Goal: Task Accomplishment & Management: Manage account settings

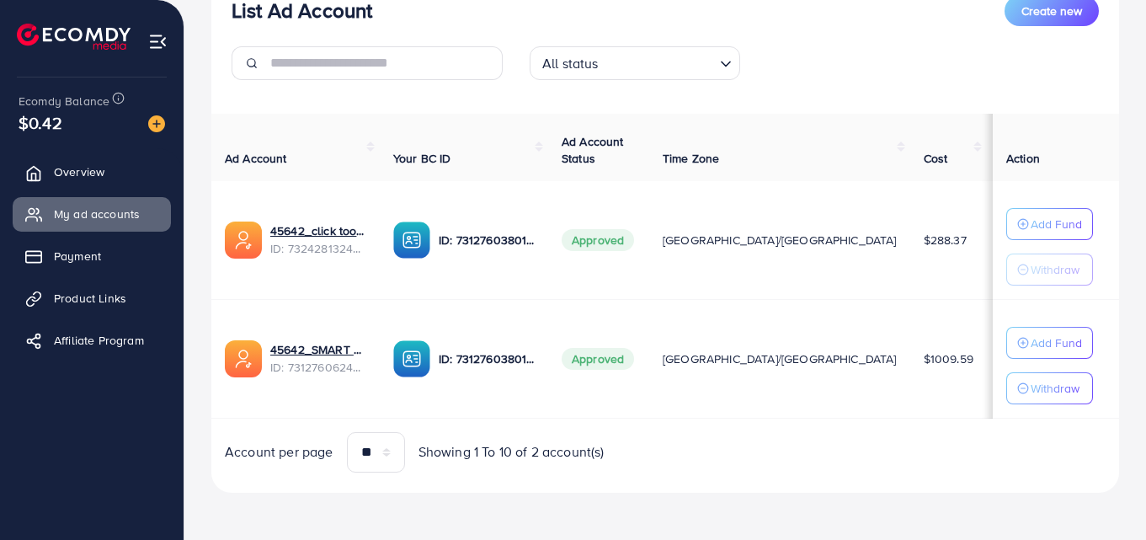
scroll to position [231, 0]
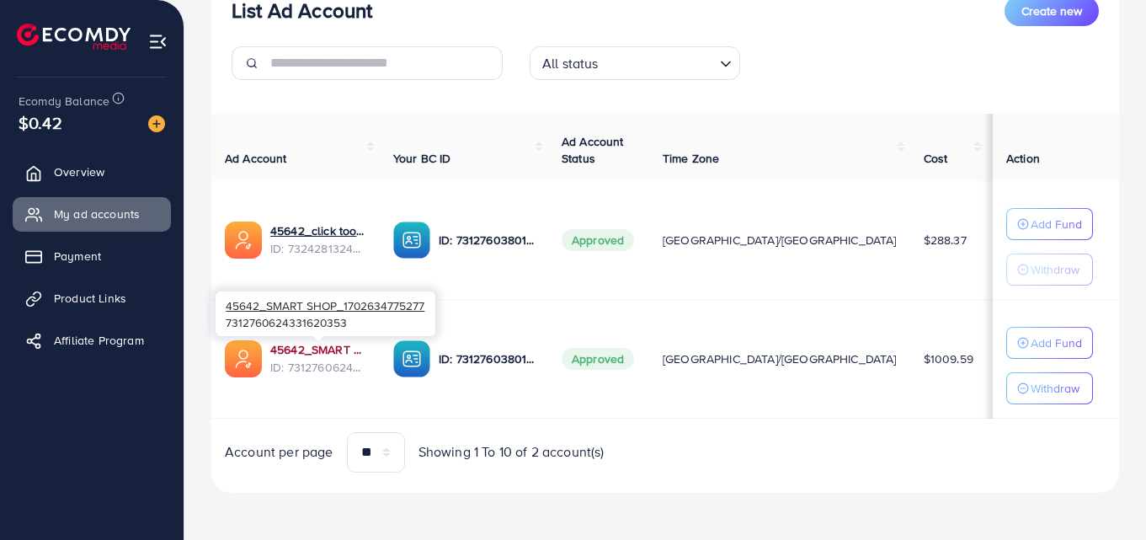
click at [292, 342] on link "45642_SMART SHOP_1702634775277" at bounding box center [318, 349] width 96 height 17
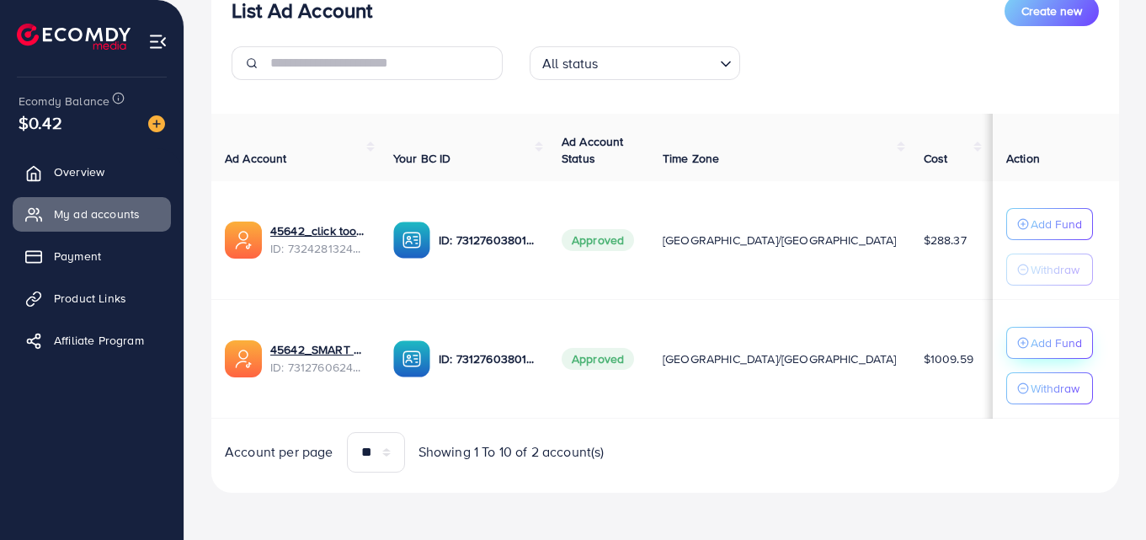
click at [1024, 337] on icon "button" at bounding box center [1024, 343] width 12 height 12
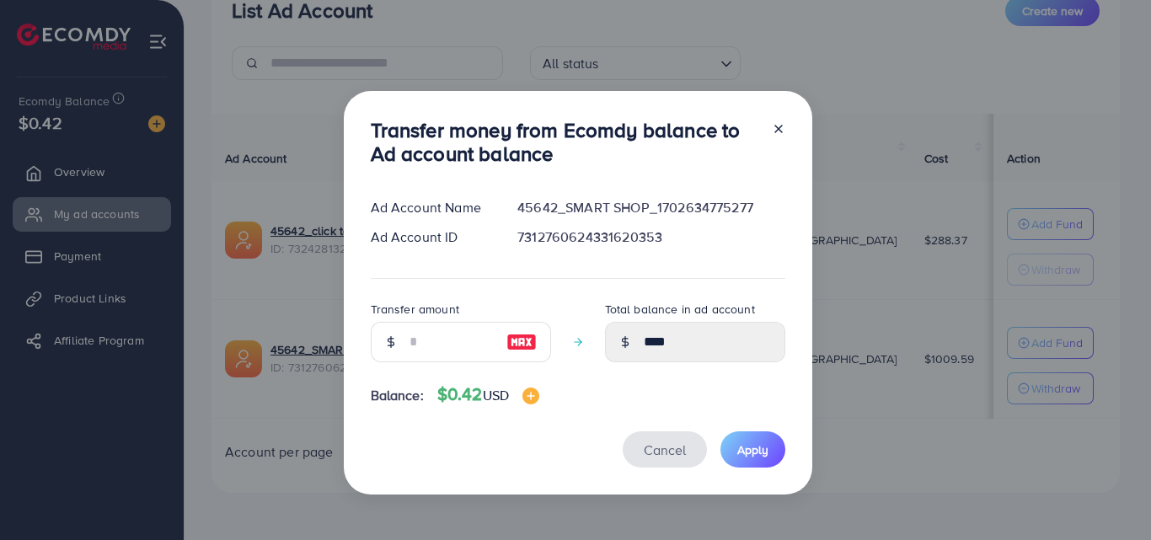
click at [660, 439] on button "Cancel" at bounding box center [665, 449] width 84 height 36
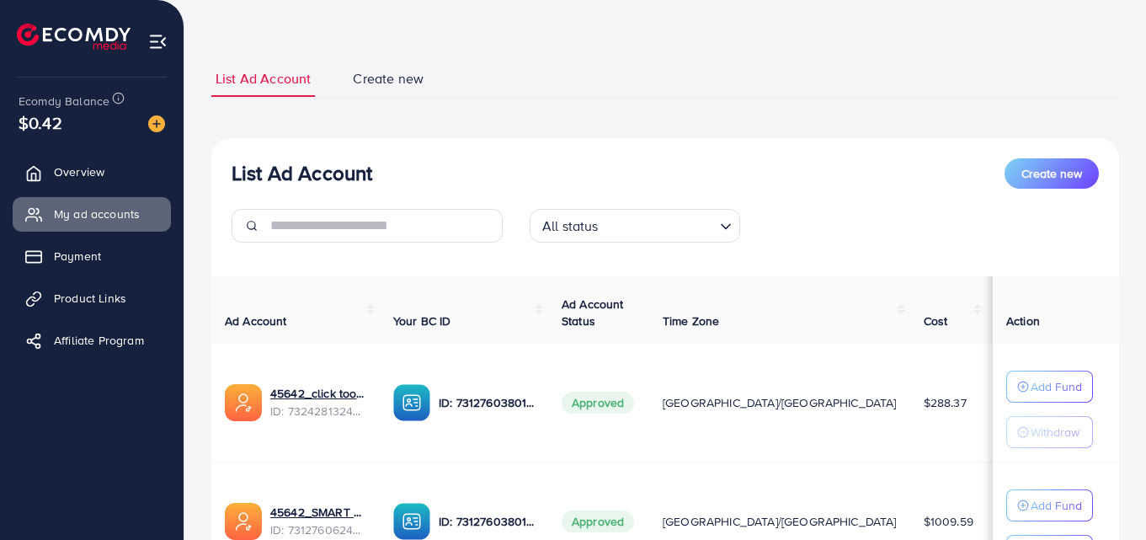
scroll to position [62, 0]
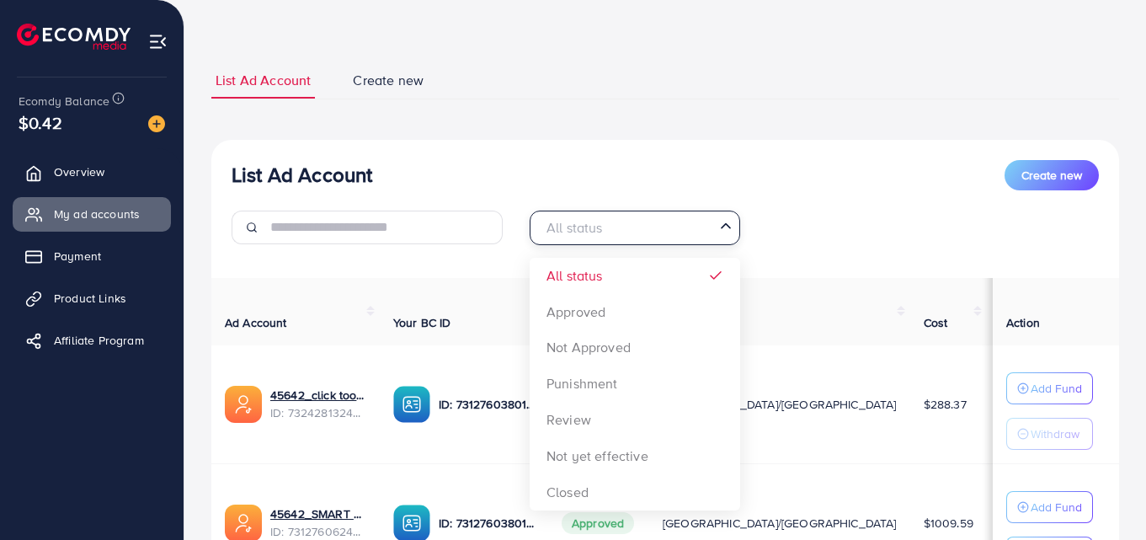
click at [639, 232] on input "Search for option" at bounding box center [625, 228] width 176 height 26
click at [419, 291] on th "Your BC ID" at bounding box center [464, 311] width 168 height 67
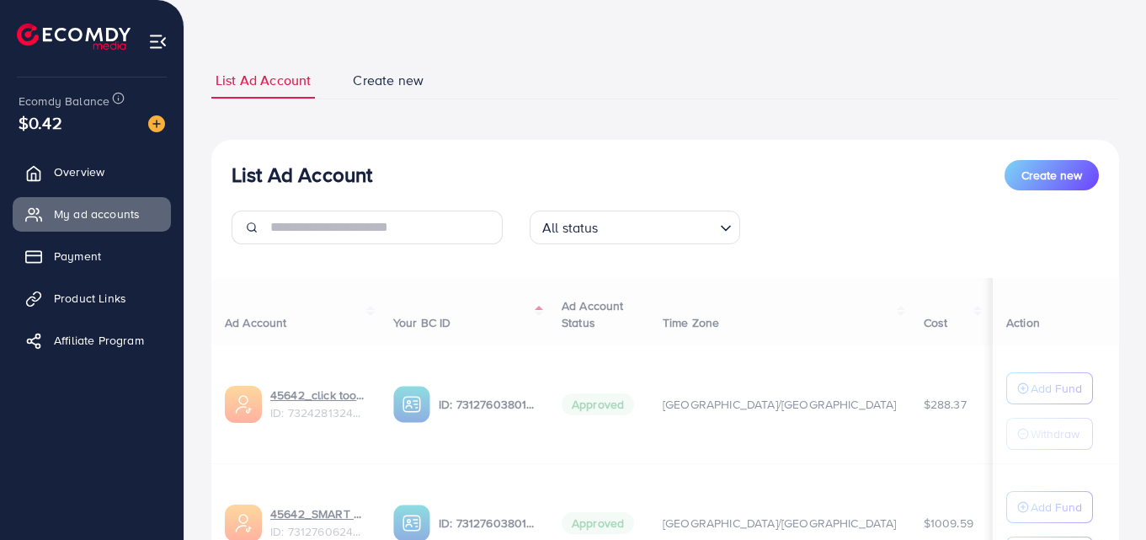
select select
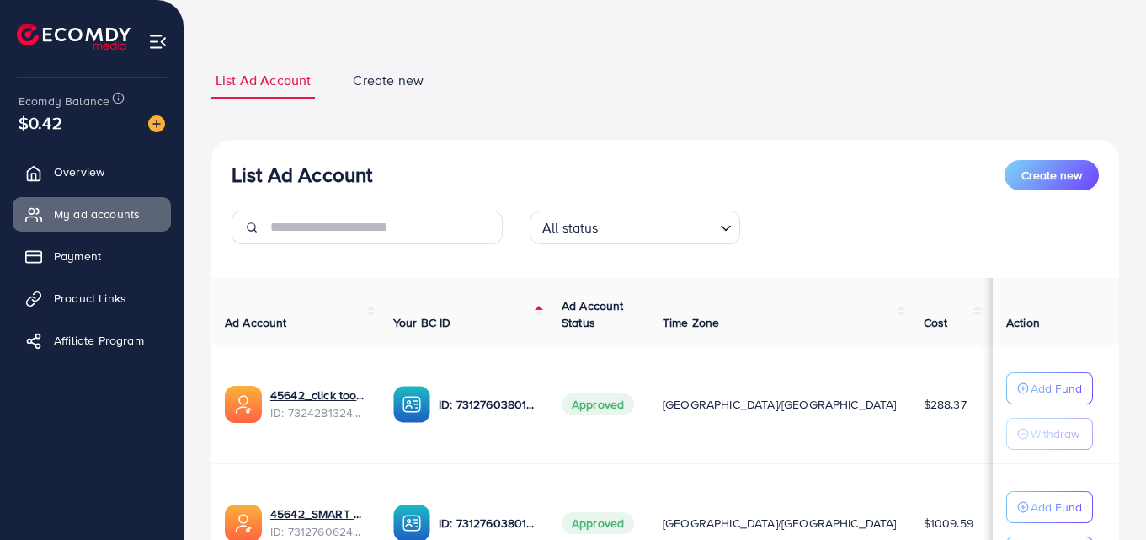
click at [402, 77] on span "Create new" at bounding box center [388, 80] width 71 height 19
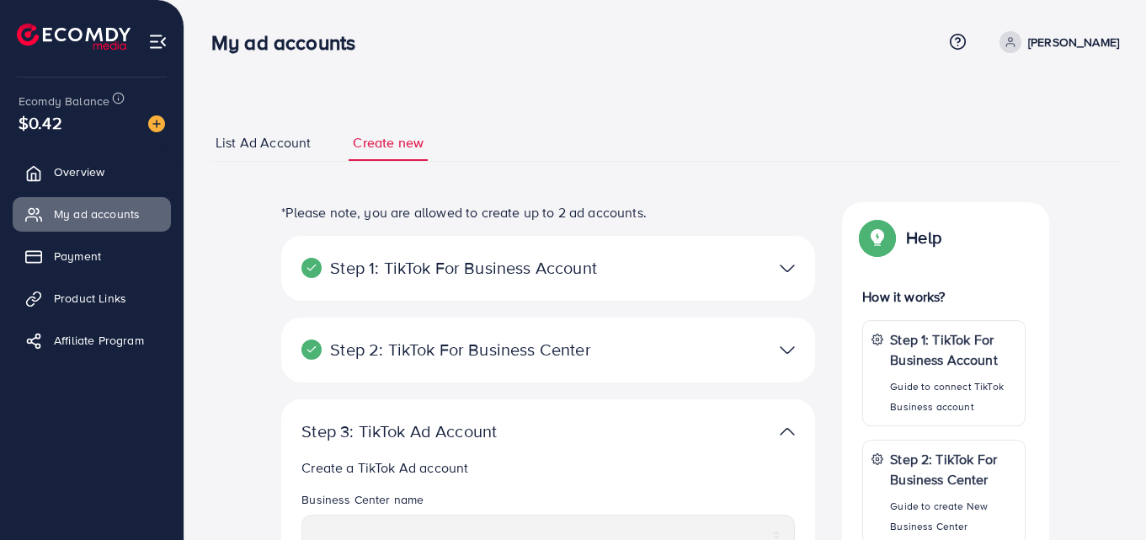
click at [246, 136] on span "List Ad Account" at bounding box center [263, 142] width 95 height 19
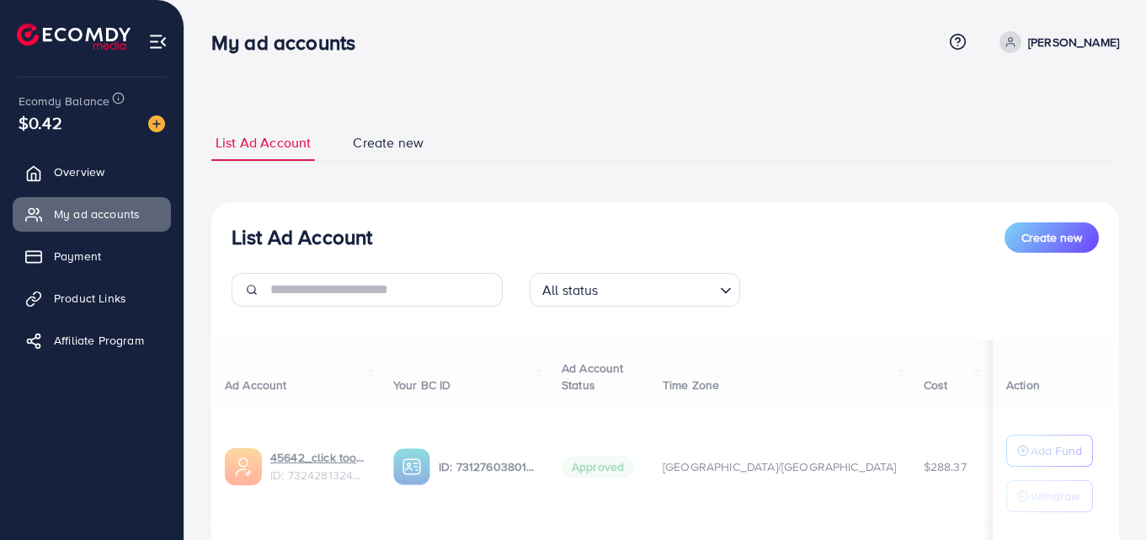
drag, startPoint x: 246, startPoint y: 136, endPoint x: 324, endPoint y: 160, distance: 82.1
click at [284, 153] on link "List Ad Account" at bounding box center [263, 143] width 104 height 36
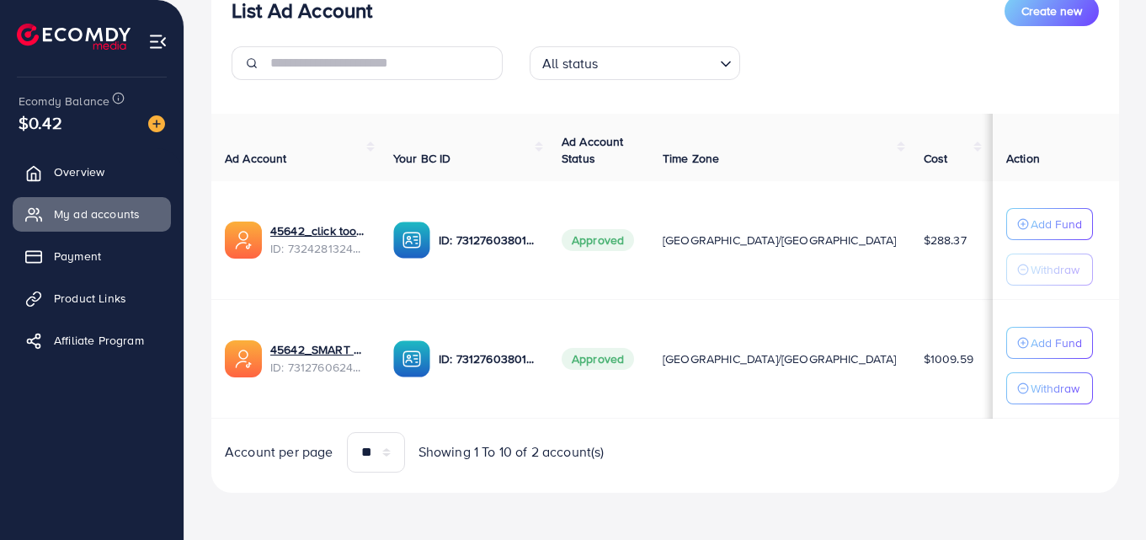
click at [567, 238] on div "List Ad Account Create new All status Loading... Ad Account Your BC ID Ad Accou…" at bounding box center [665, 234] width 908 height 517
